Goal: Entertainment & Leisure: Consume media (video, audio)

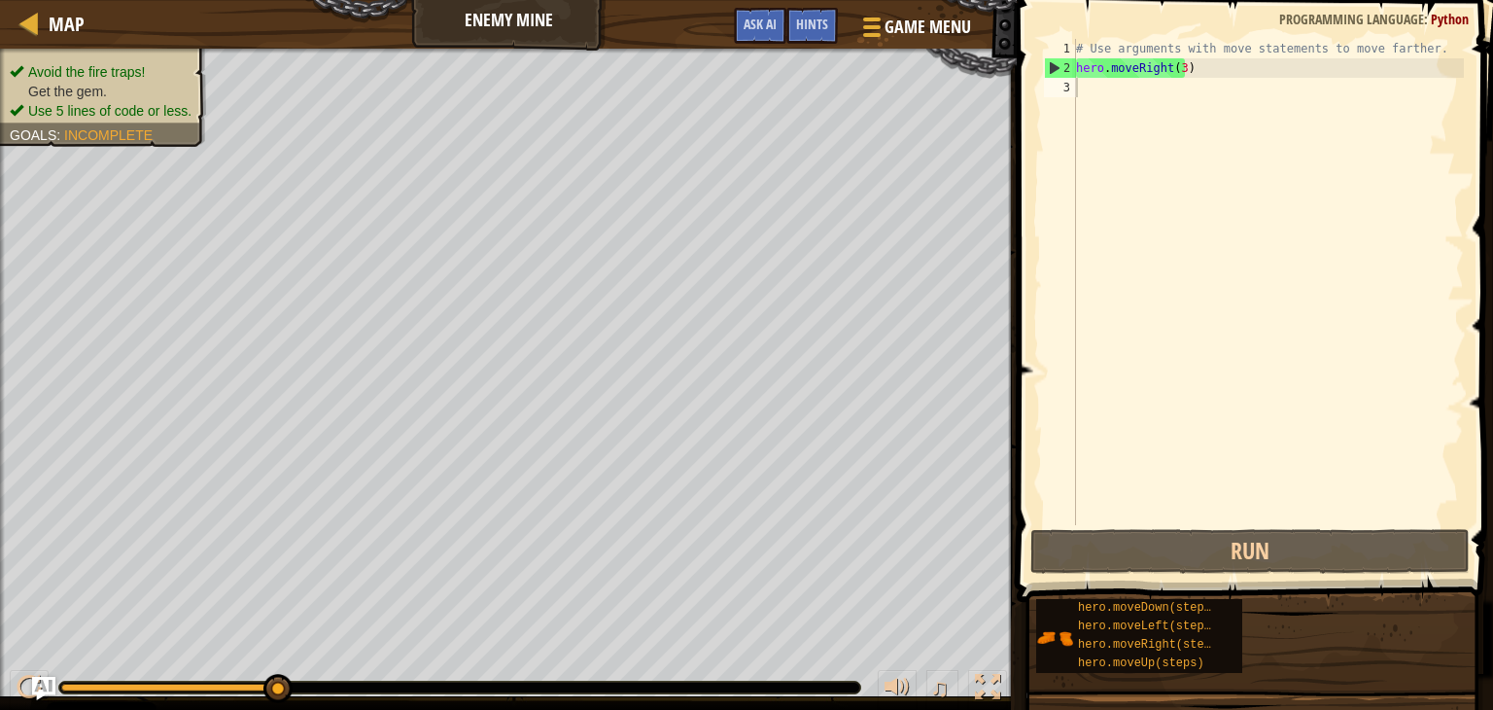
click at [1450, 229] on div "# Use arguments with move statements to move farther. hero . moveRight ( 3 )" at bounding box center [1268, 301] width 392 height 525
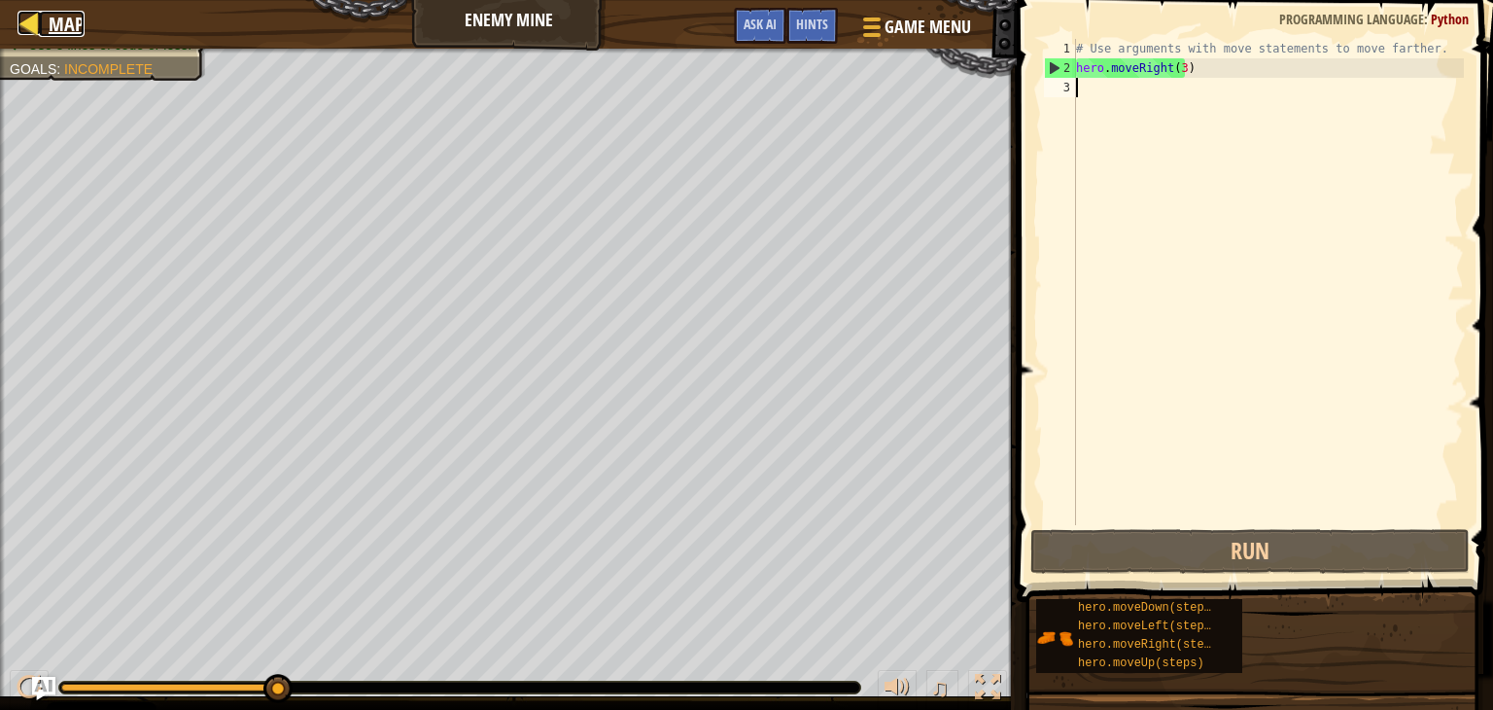
click at [24, 20] on div at bounding box center [29, 23] width 24 height 24
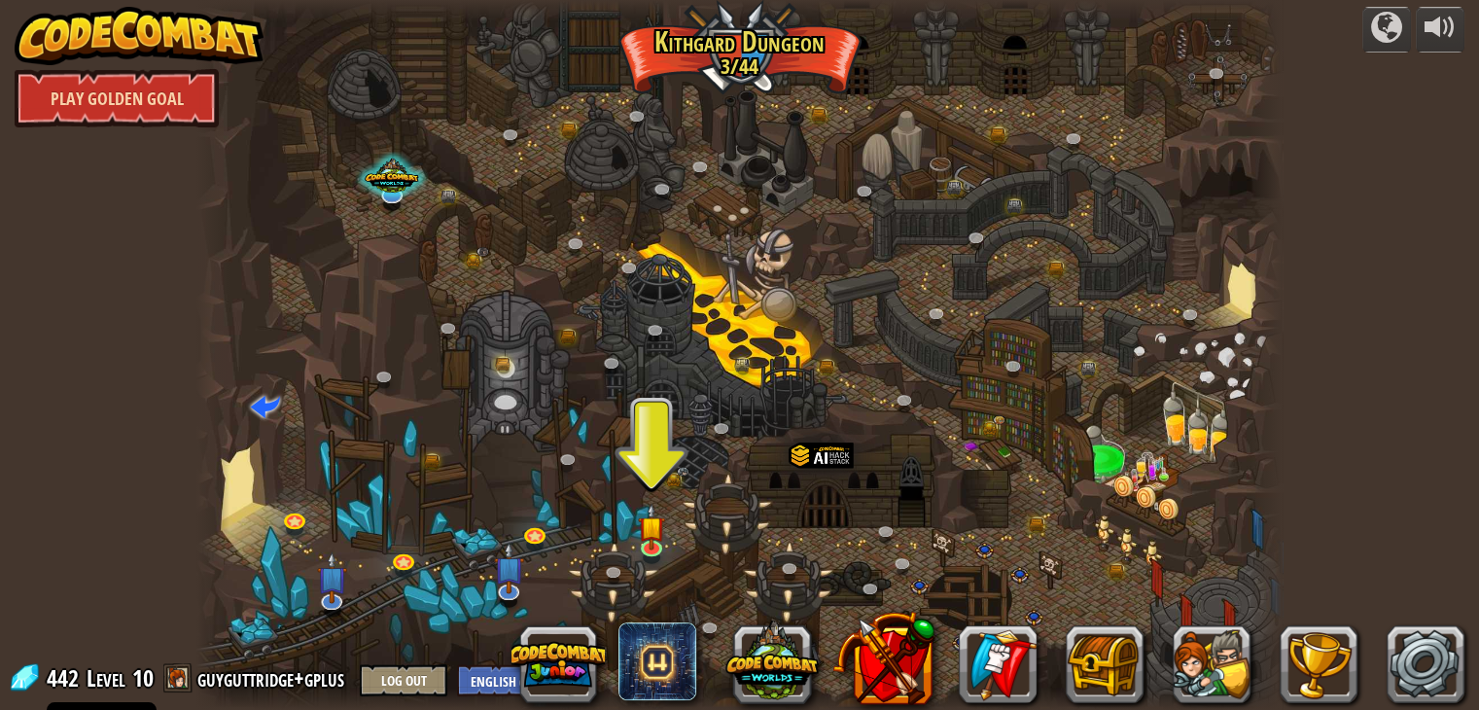
click at [139, 96] on link "Play Golden Goal" at bounding box center [117, 98] width 204 height 58
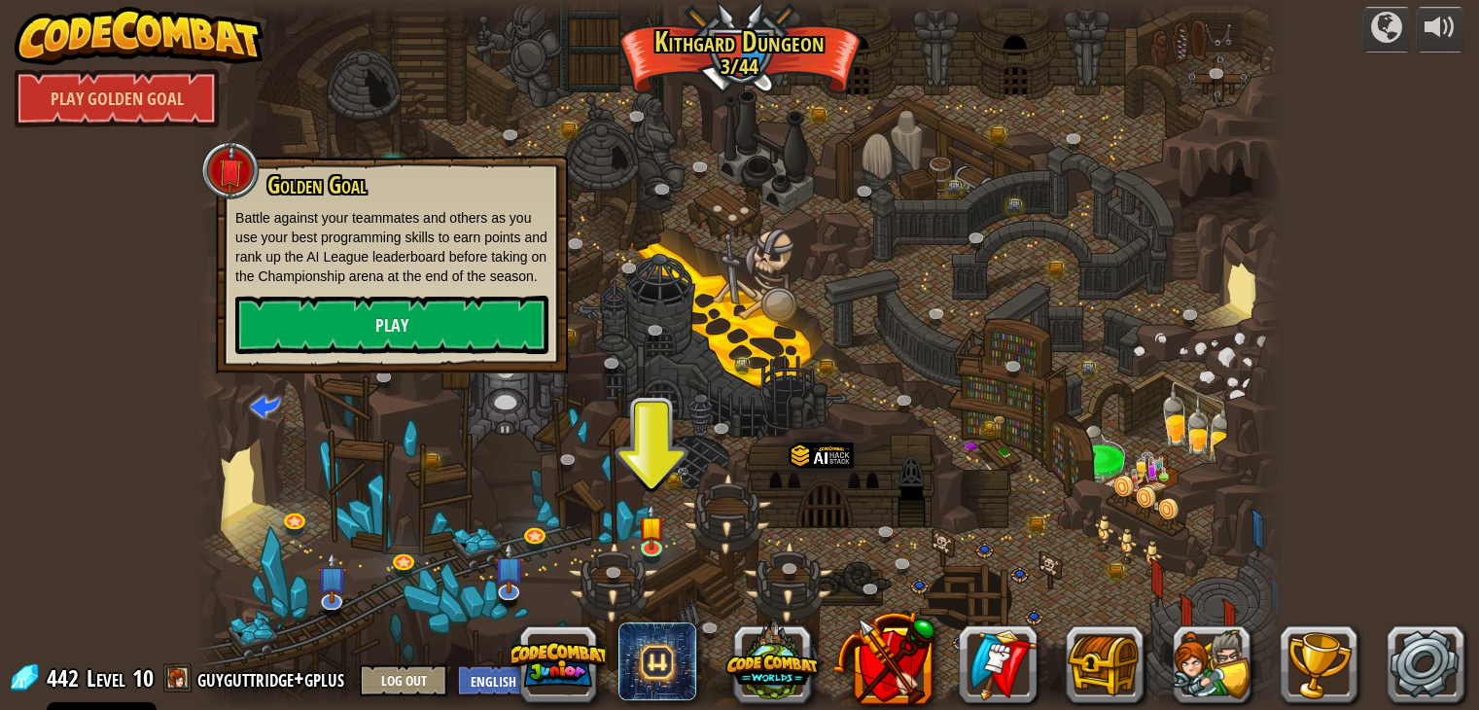
click at [264, 293] on div "Golden Goal Battle against your teammates and others as you use your best progr…" at bounding box center [391, 263] width 313 height 182
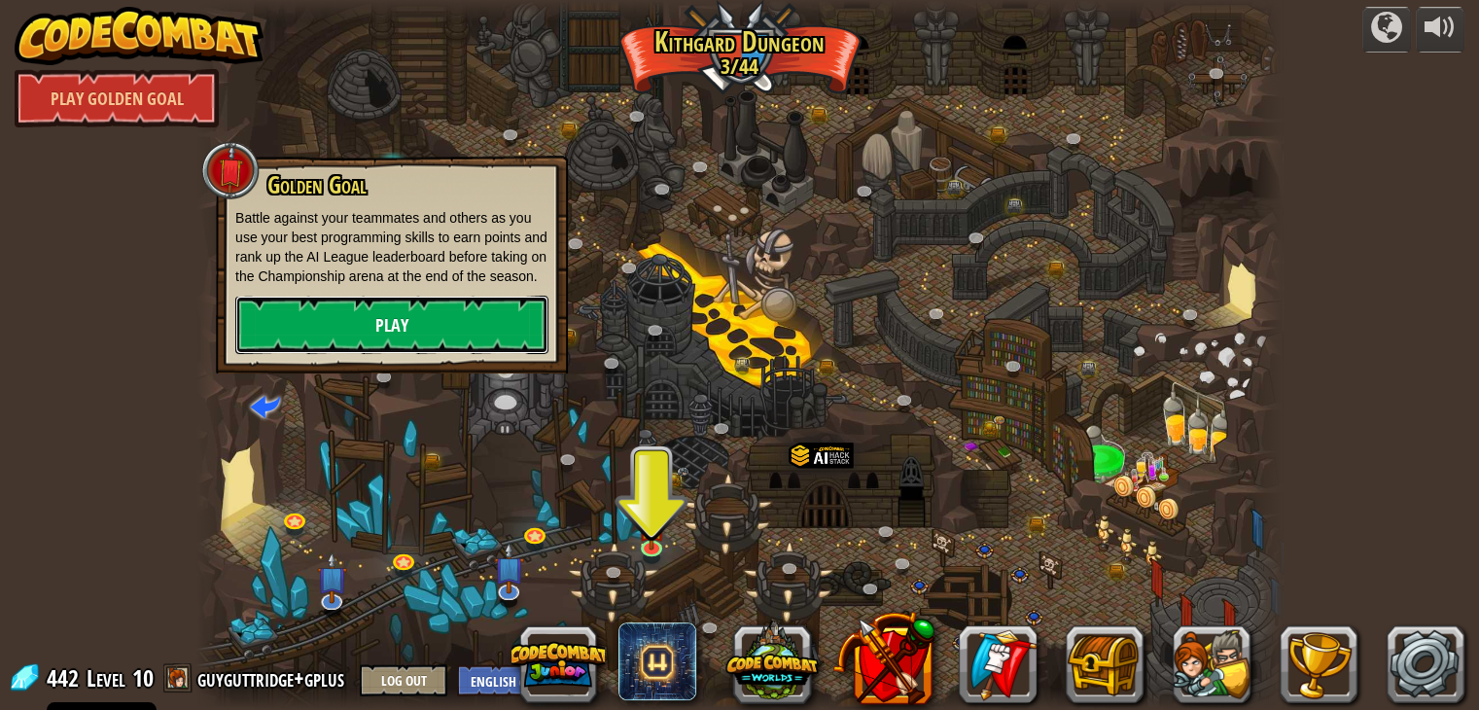
click at [264, 317] on link "Play" at bounding box center [391, 325] width 313 height 58
